Goal: Transaction & Acquisition: Obtain resource

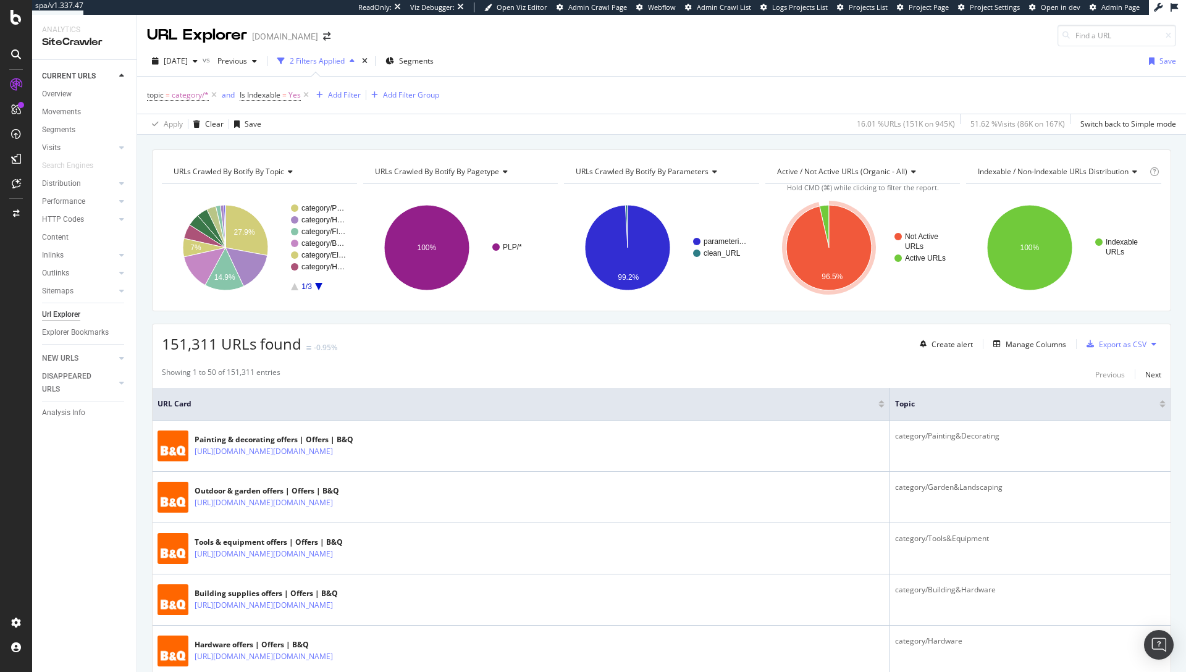
click at [1152, 344] on icon at bounding box center [1154, 343] width 5 height 7
click at [1082, 333] on span "Export XML Sitemaps" at bounding box center [1086, 332] width 84 height 11
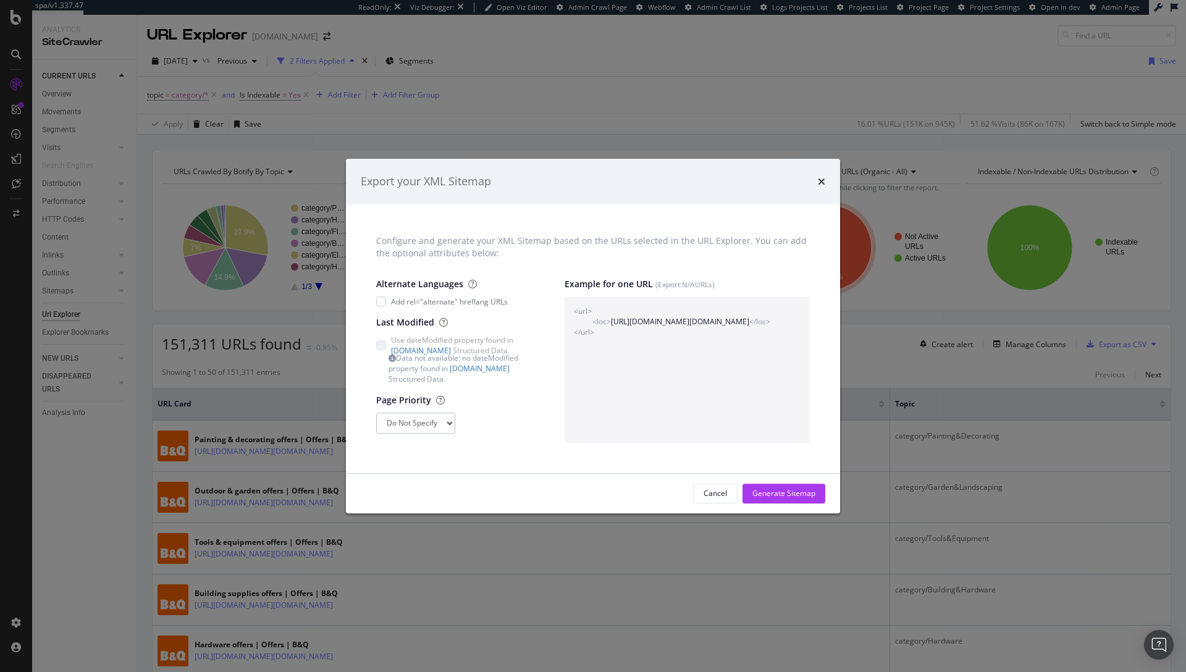
click at [450, 424] on select "Do Not Specify 0 0.1 0.2 0.3 0.4 0.5 0.6 0.7 0.8 0.9 1" at bounding box center [415, 423] width 79 height 21
click at [763, 493] on div "Generate Sitemap" at bounding box center [784, 493] width 63 height 11
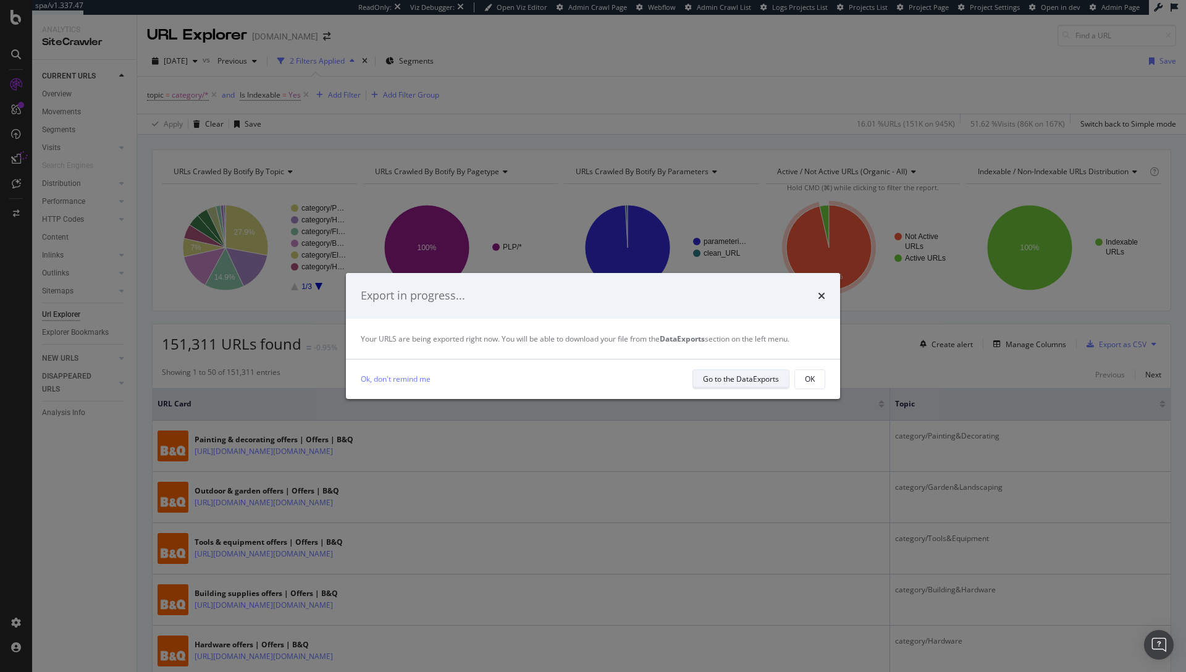
click at [727, 386] on div "Go to the DataExports" at bounding box center [741, 379] width 76 height 17
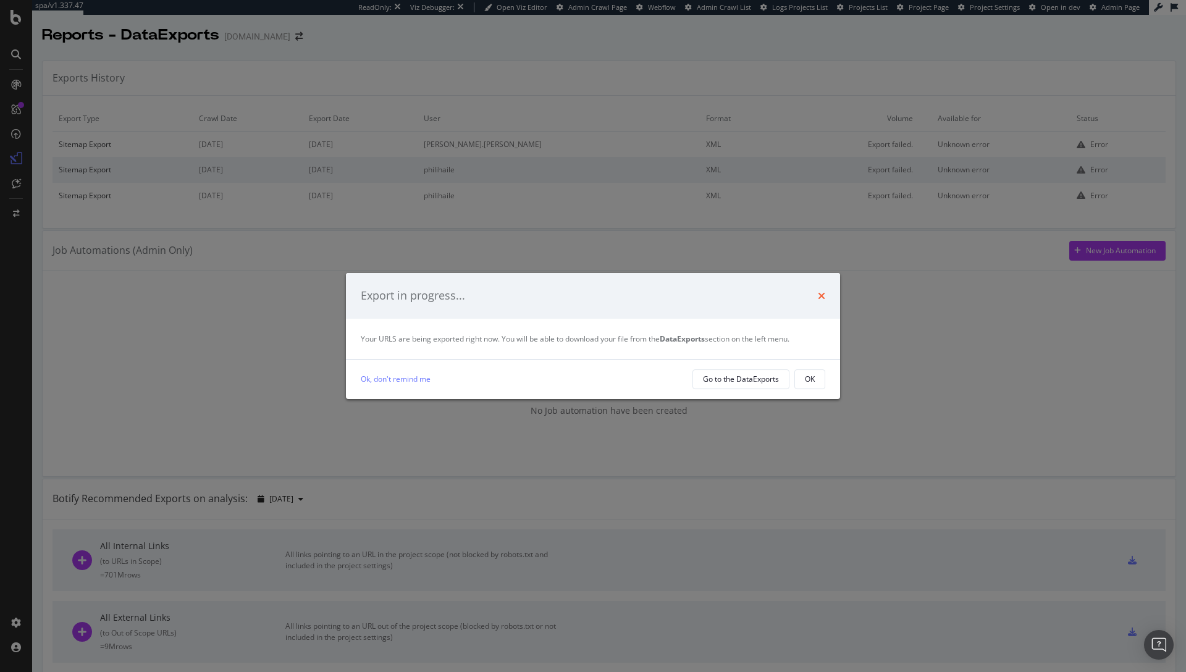
click at [822, 291] on icon "times" at bounding box center [821, 296] width 7 height 10
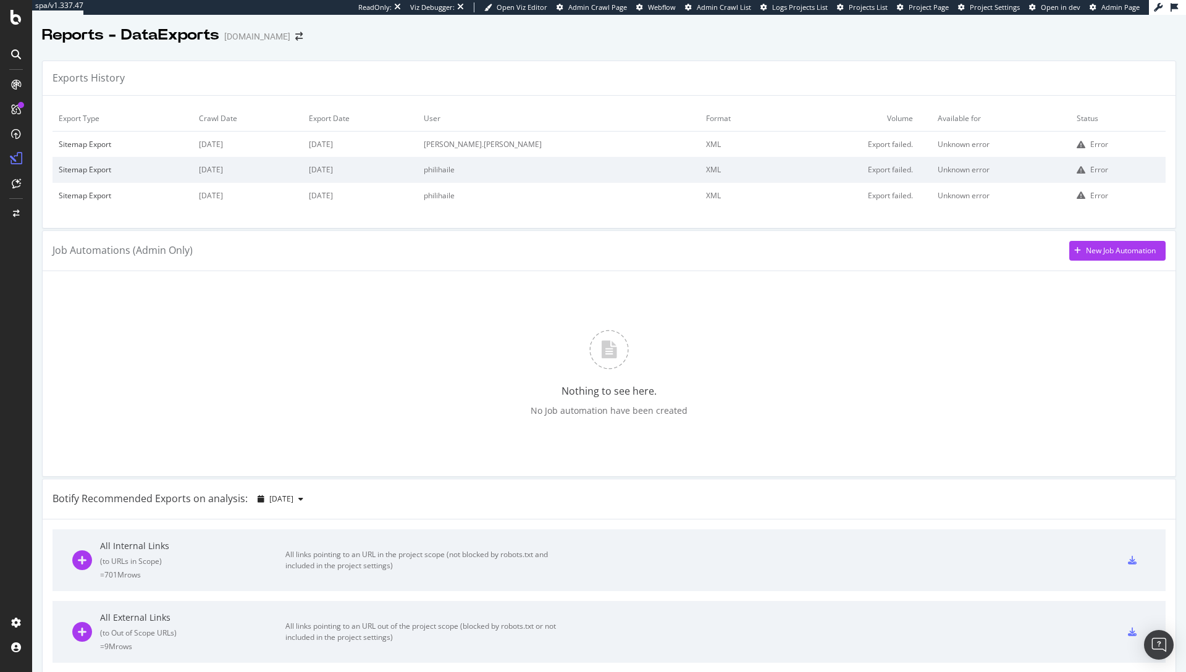
drag, startPoint x: 1050, startPoint y: 145, endPoint x: 1056, endPoint y: 145, distance: 6.8
click at [1071, 145] on td "Error" at bounding box center [1118, 145] width 95 height 26
drag, startPoint x: 1079, startPoint y: 142, endPoint x: 985, endPoint y: 142, distance: 93.9
click at [985, 142] on tr "Sitemap Export [DATE] [DATE] [PERSON_NAME].[PERSON_NAME] XML Export failed. Unk…" at bounding box center [609, 145] width 1113 height 26
click at [985, 142] on td "Unknown error" at bounding box center [1001, 145] width 139 height 26
